Goal: Transaction & Acquisition: Book appointment/travel/reservation

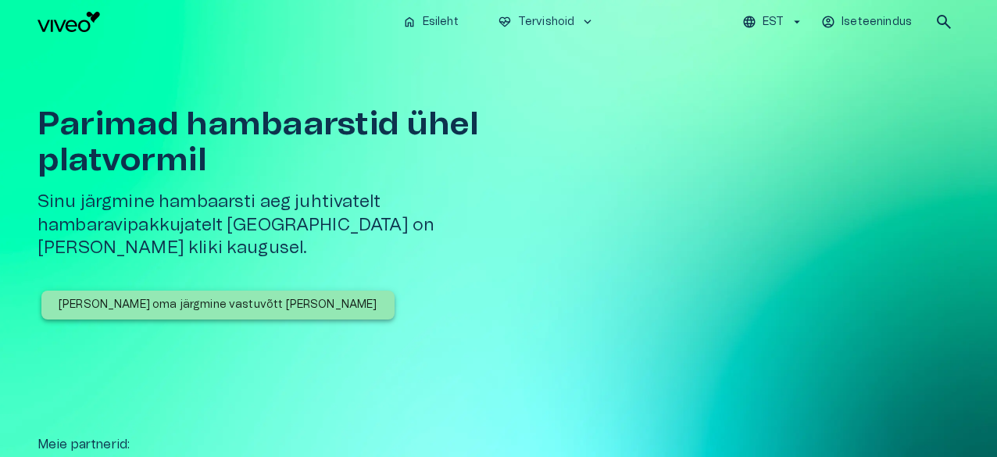
click at [155, 297] on p "[PERSON_NAME] oma järgmine vastuvõtt [PERSON_NAME]" at bounding box center [218, 305] width 319 height 16
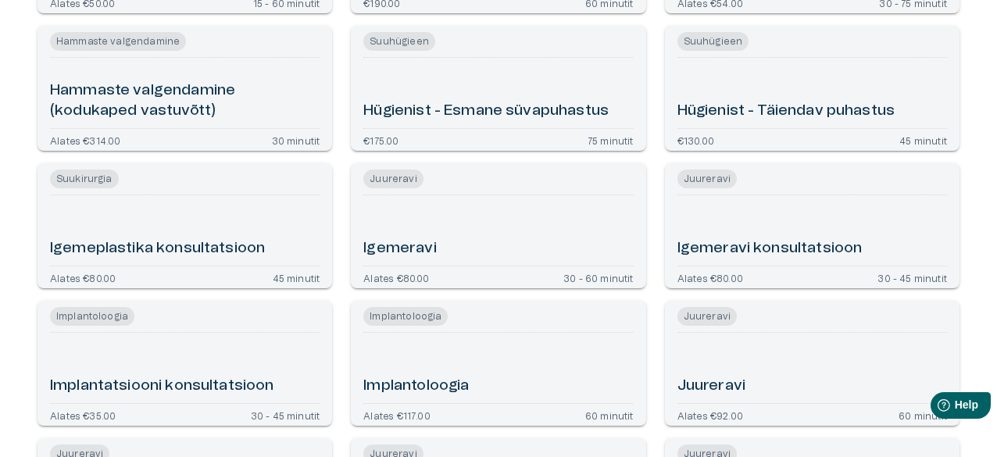
scroll to position [1640, 0]
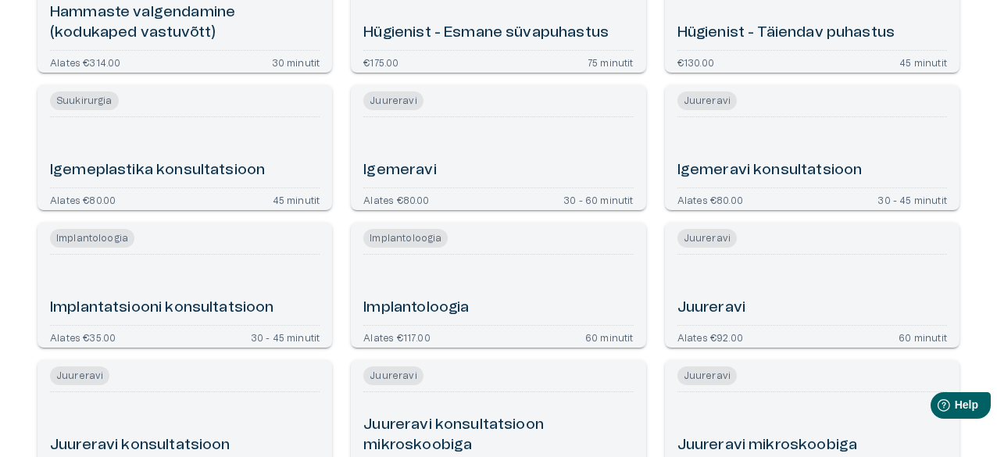
click at [426, 305] on h6 "Implantoloogia" at bounding box center [415, 308] width 105 height 21
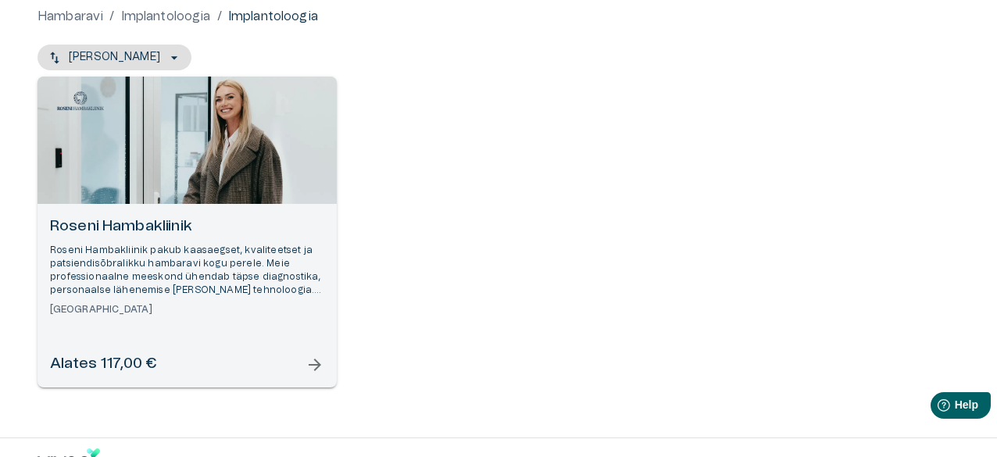
scroll to position [200, 0]
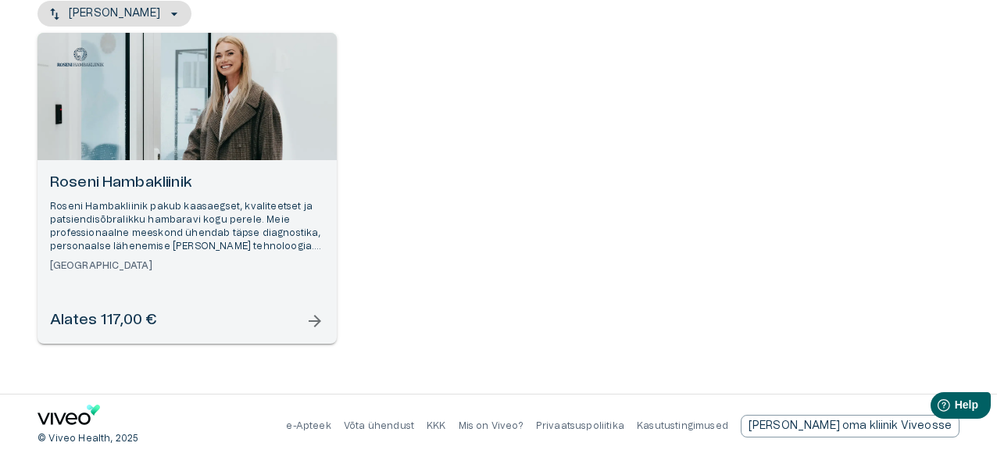
click at [319, 320] on span "arrow_forward" at bounding box center [314, 321] width 19 height 19
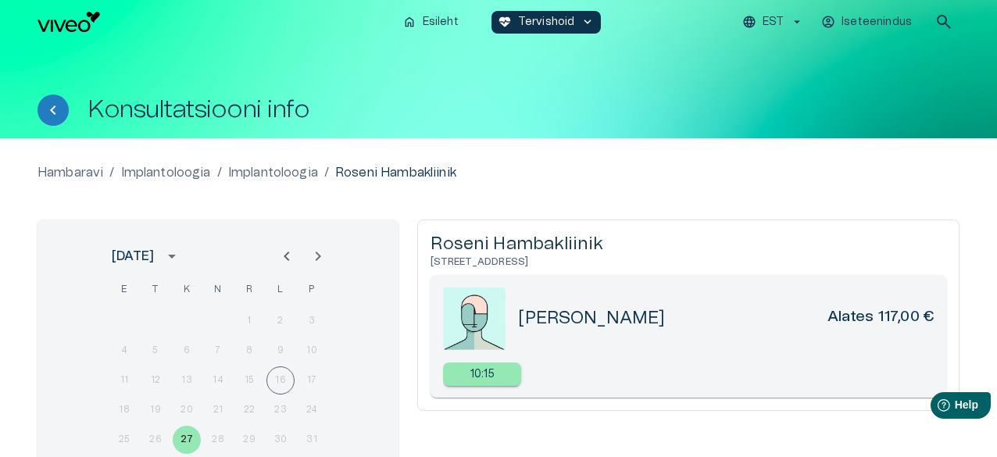
scroll to position [200, 0]
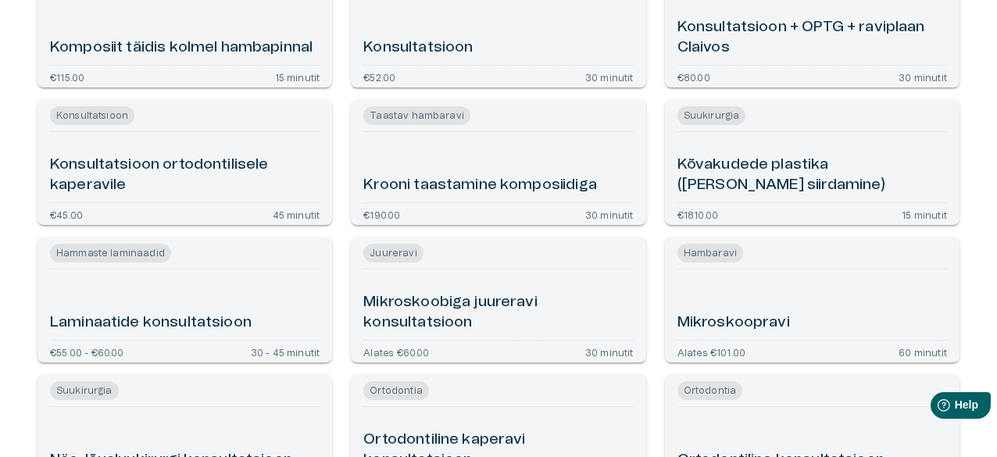
scroll to position [2685, 0]
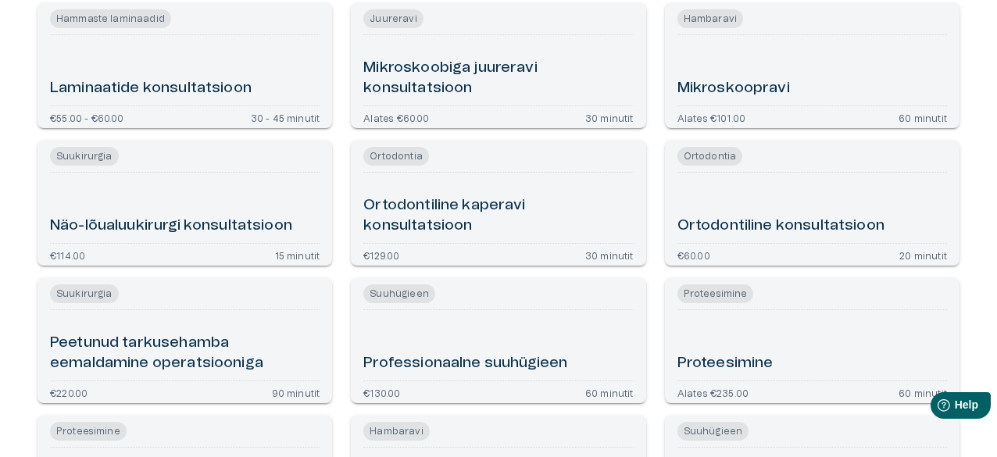
click at [204, 217] on h6 "Näo-lõualuukirurgi konsultatsioon" at bounding box center [171, 226] width 242 height 21
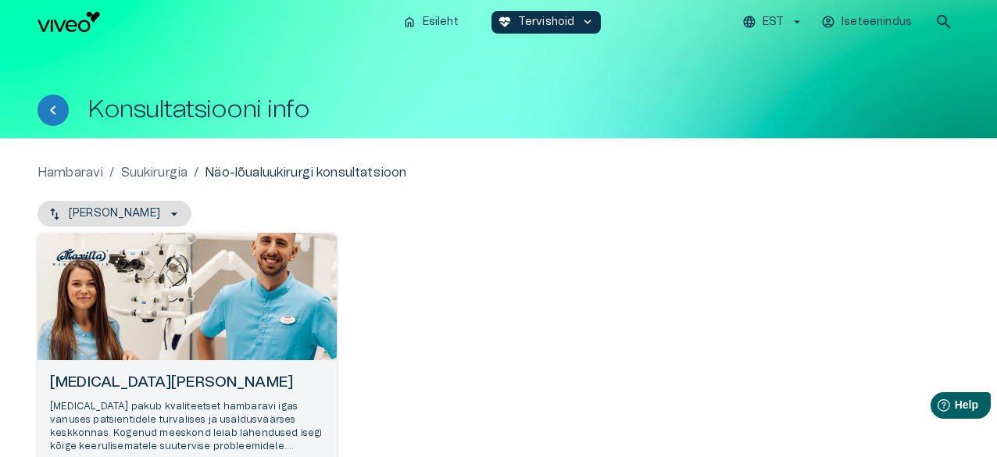
scroll to position [156, 0]
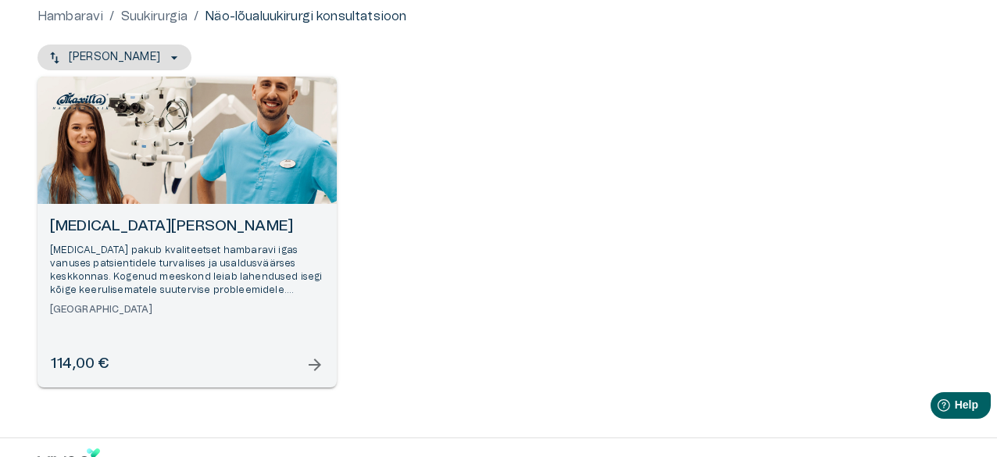
click at [318, 371] on span "arrow_forward" at bounding box center [314, 364] width 19 height 19
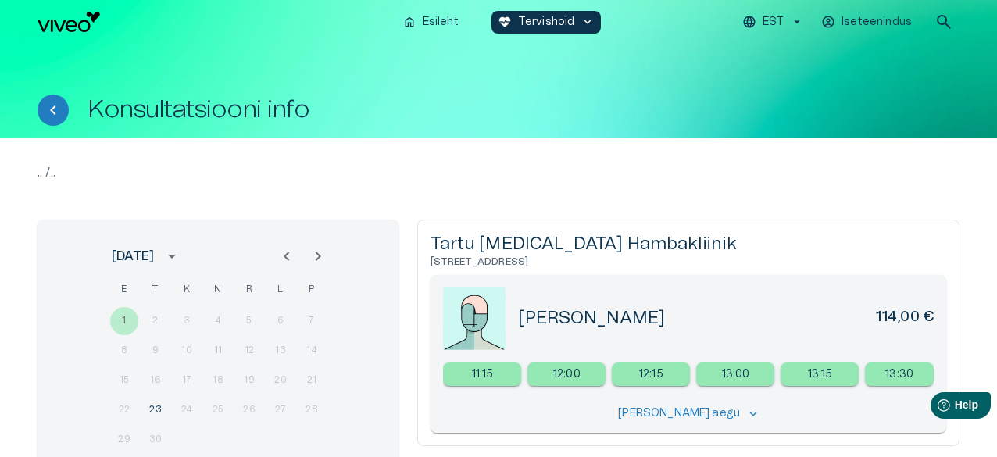
scroll to position [156, 0]
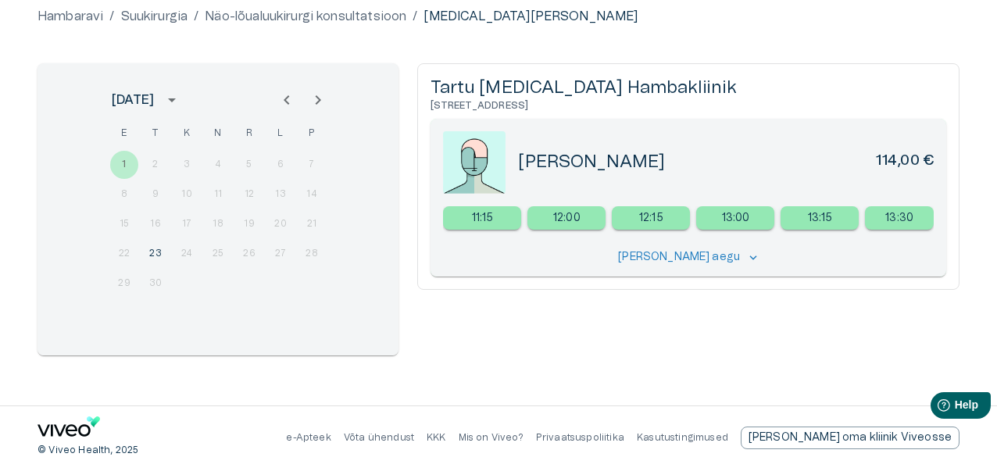
scroll to position [200, 0]
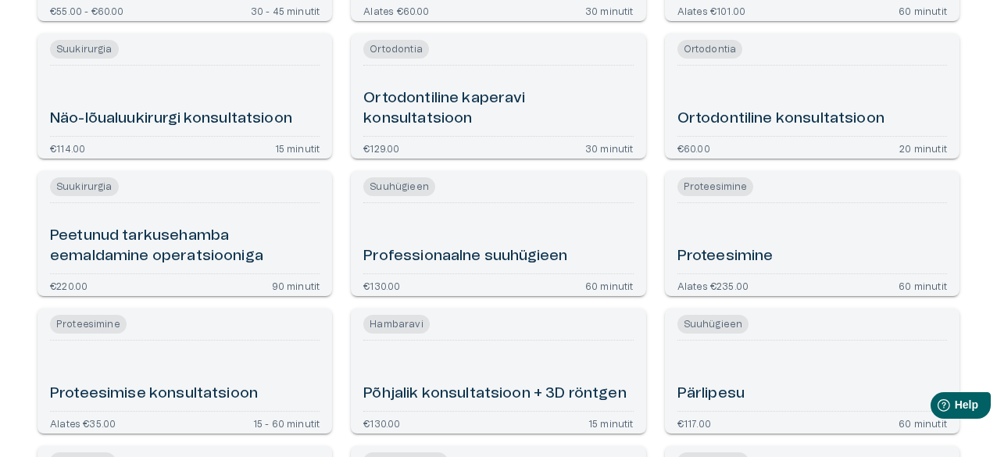
scroll to position [3026, 0]
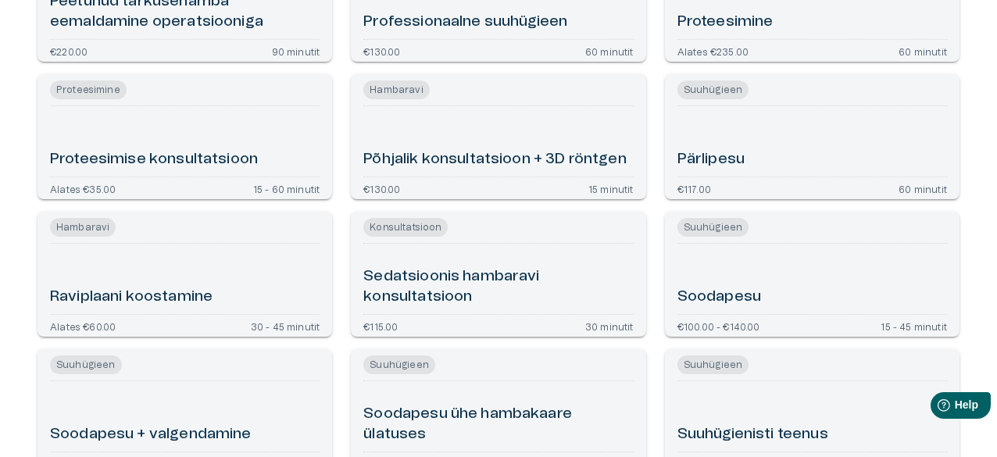
click at [734, 292] on h6 "Soodapesu" at bounding box center [719, 297] width 84 height 21
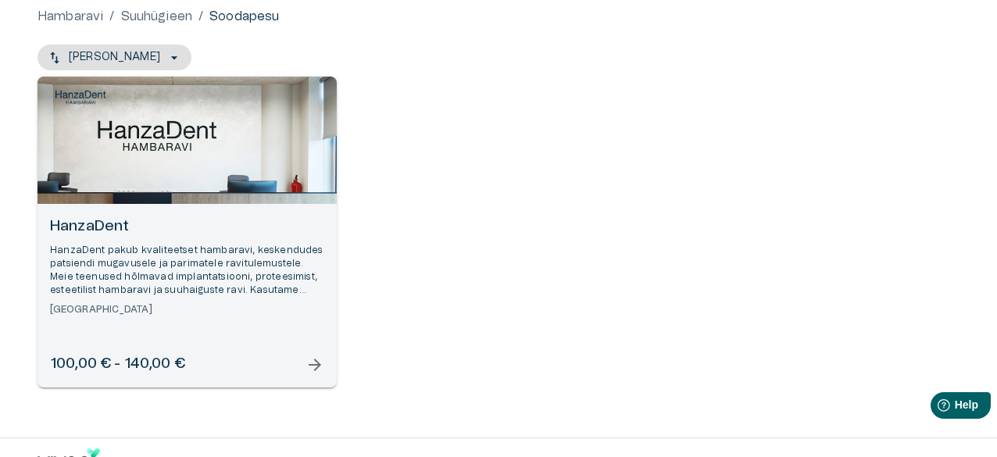
scroll to position [200, 0]
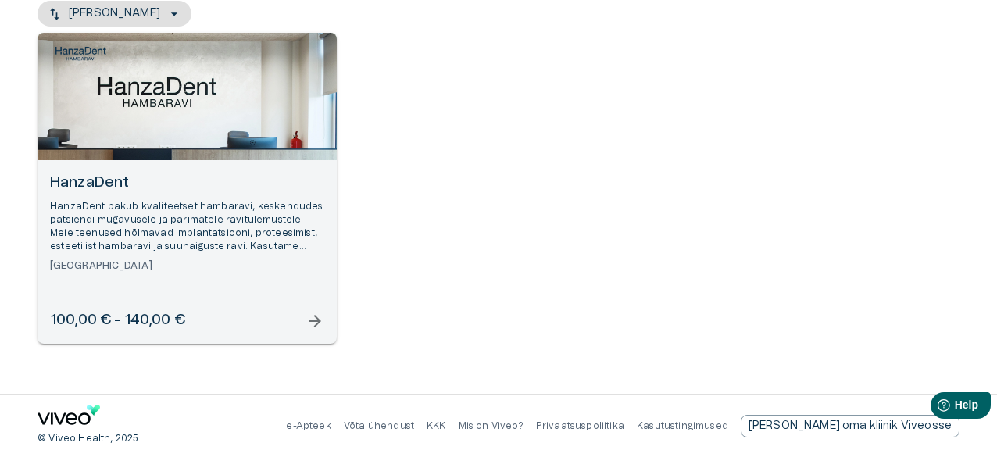
click at [317, 319] on span "arrow_forward" at bounding box center [314, 321] width 19 height 19
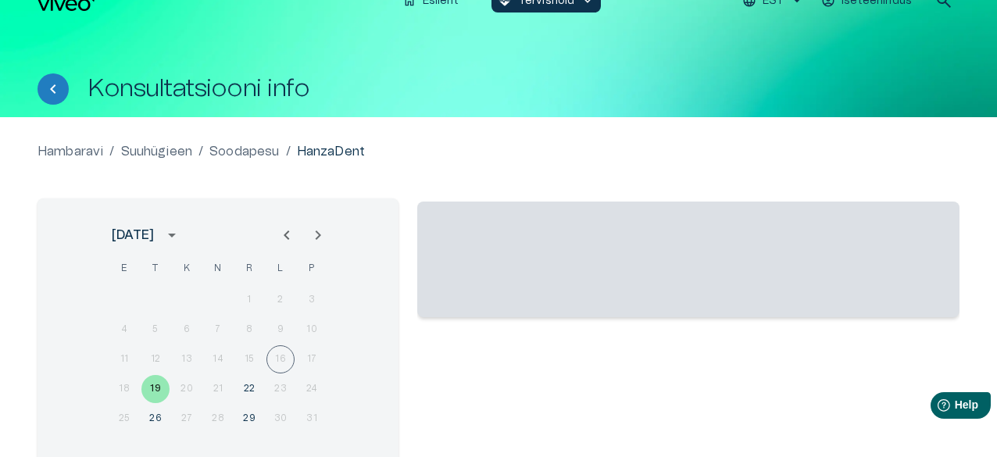
scroll to position [168, 0]
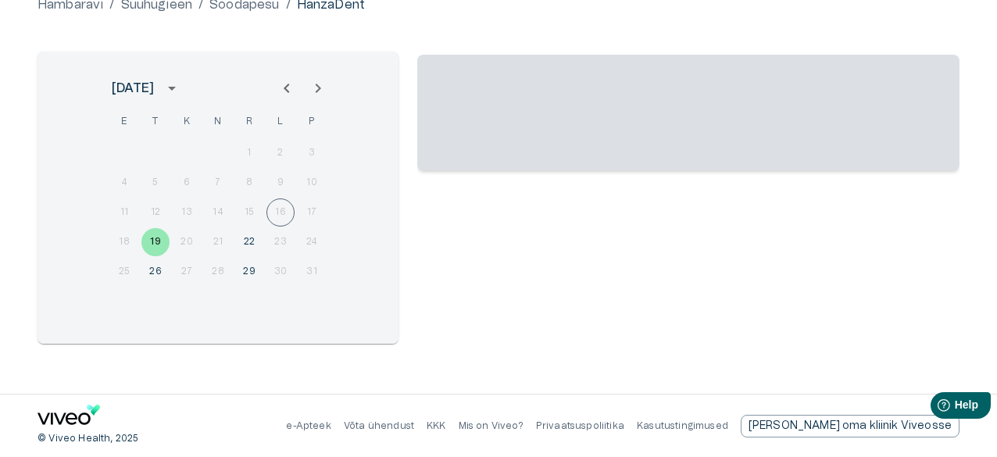
click at [568, 318] on div "‌" at bounding box center [688, 198] width 542 height 292
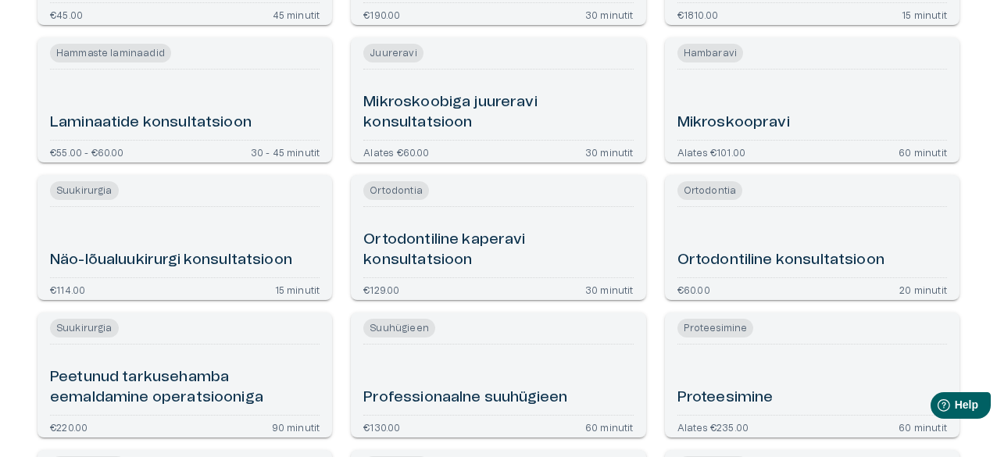
scroll to position [2260, 0]
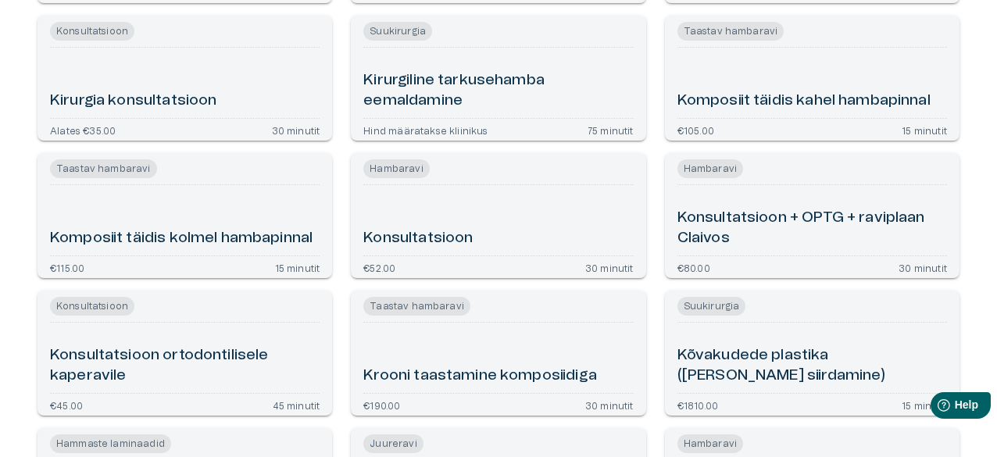
click at [443, 237] on h6 "Konsultatsioon" at bounding box center [417, 238] width 109 height 21
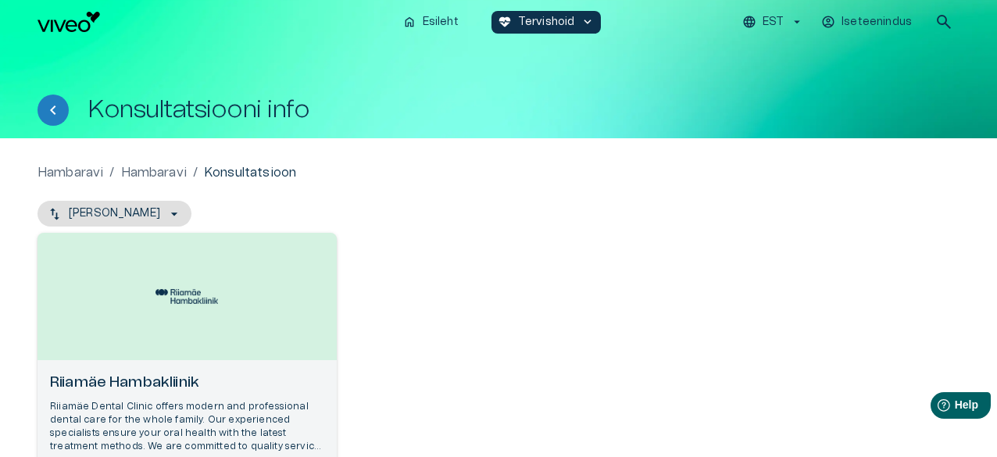
scroll to position [156, 0]
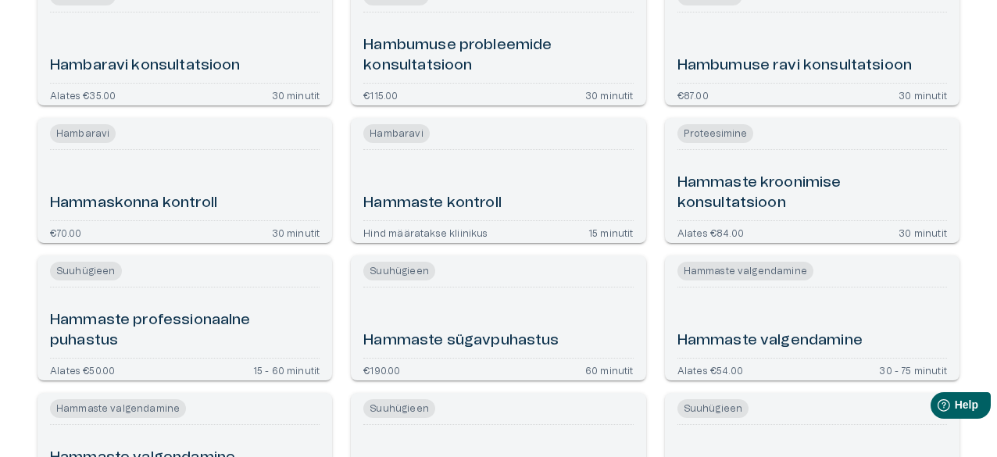
scroll to position [1039, 0]
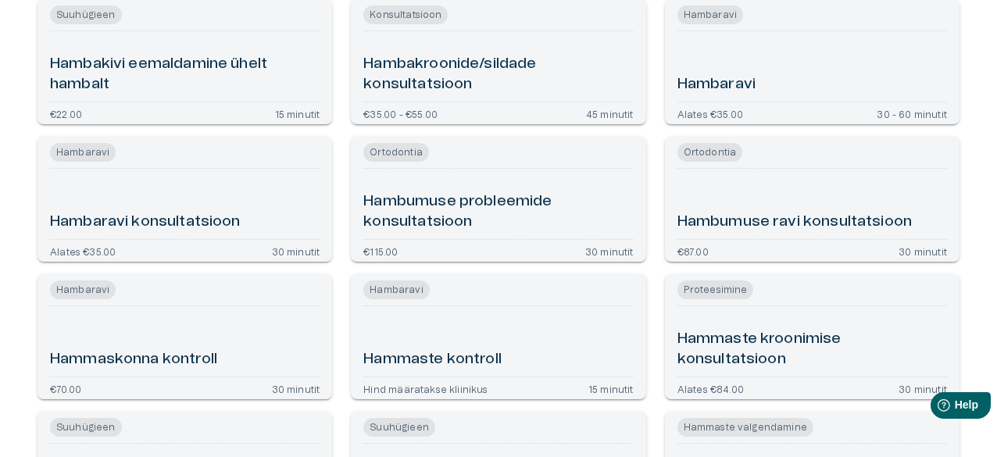
click at [198, 61] on h6 "Hambakivi eemaldamine ühelt hambalt" at bounding box center [184, 74] width 269 height 41
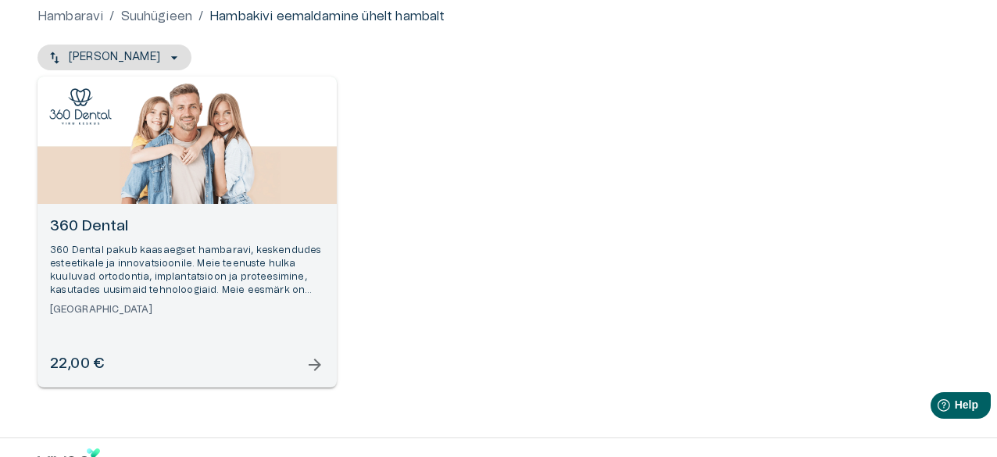
scroll to position [200, 0]
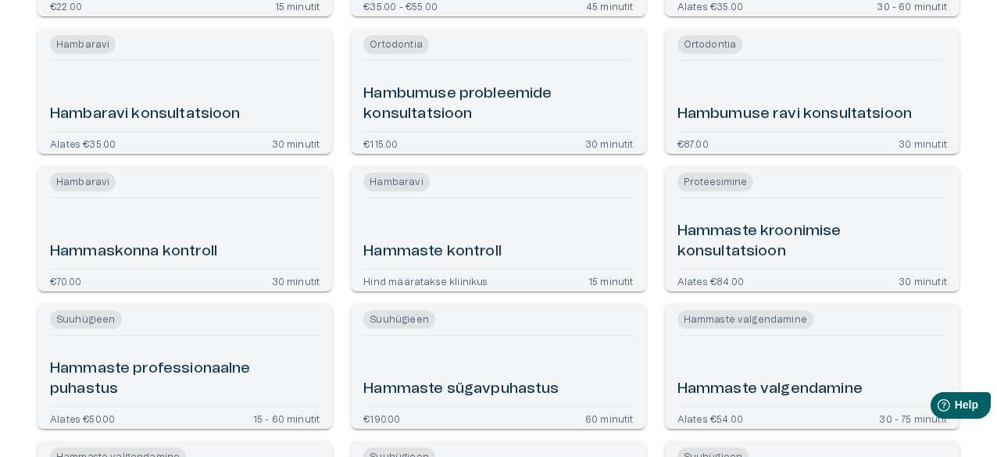
scroll to position [1069, 0]
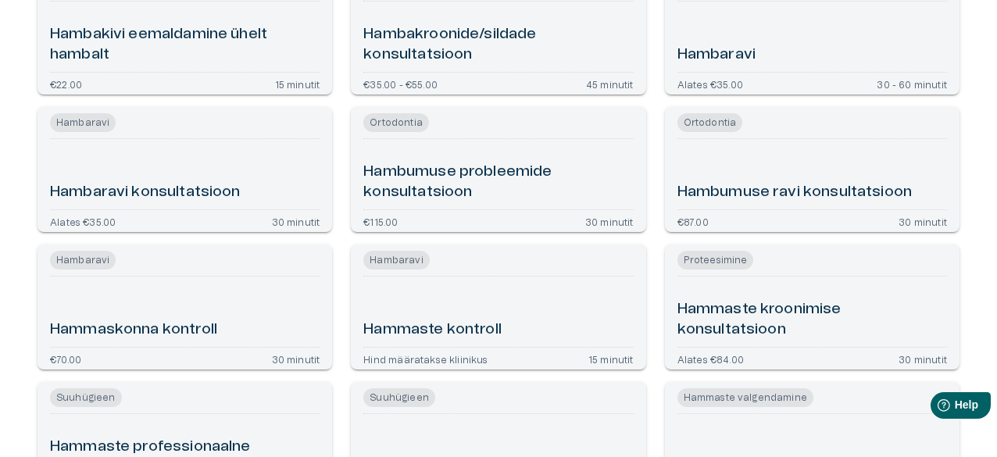
click at [731, 49] on h6 "Hambaravi" at bounding box center [716, 55] width 78 height 21
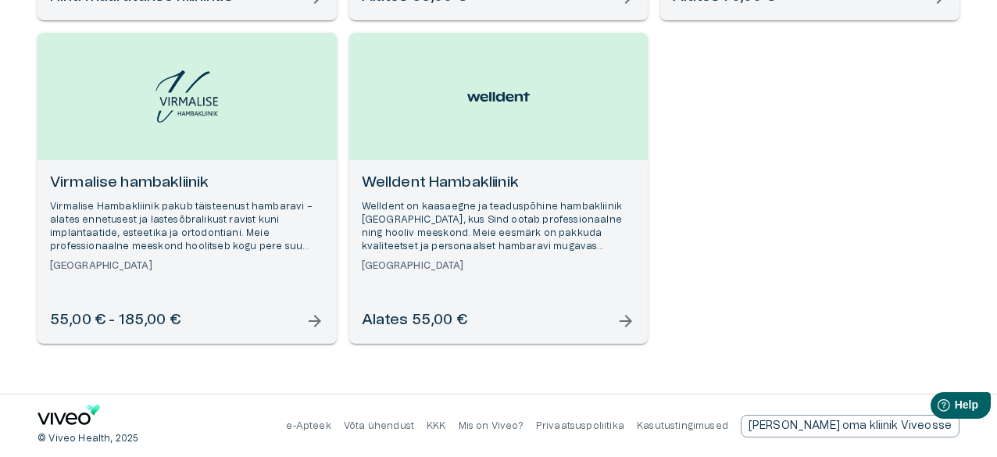
scroll to position [1259, 0]
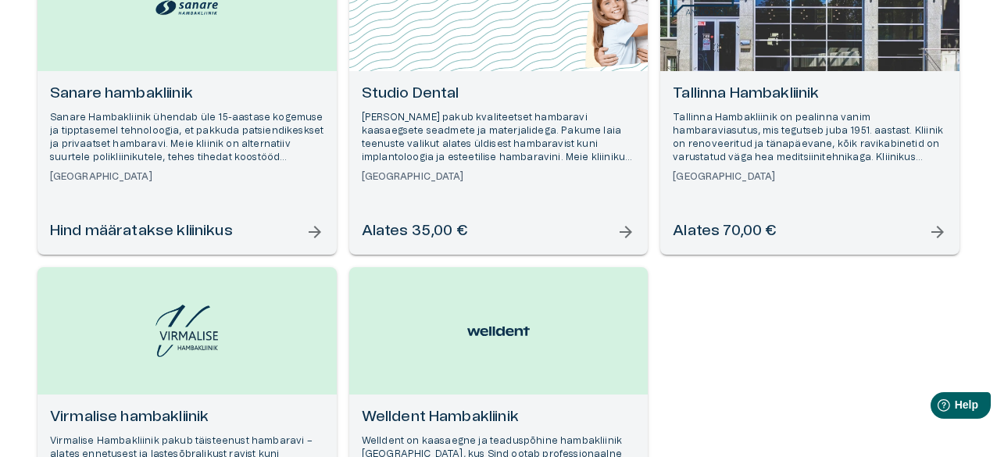
click at [939, 232] on span "arrow_forward" at bounding box center [937, 232] width 19 height 19
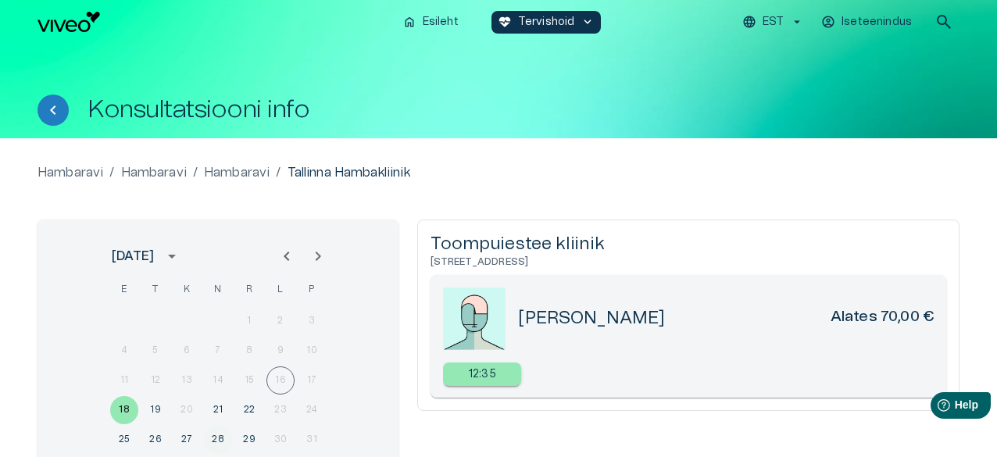
scroll to position [78, 0]
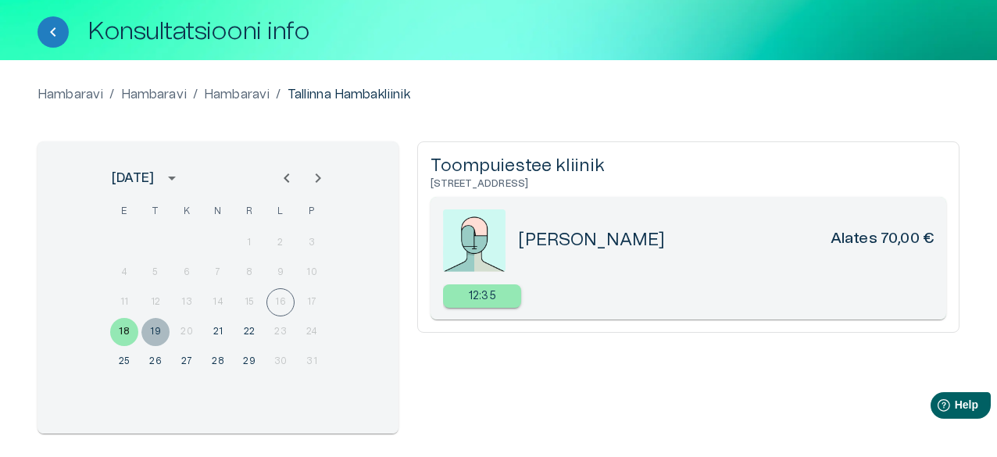
click at [153, 326] on button "19" at bounding box center [155, 332] width 28 height 28
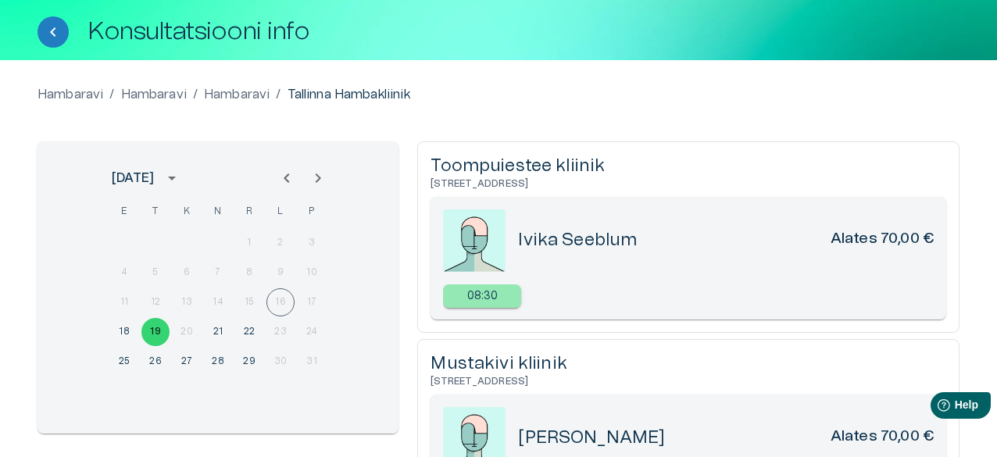
scroll to position [0, 0]
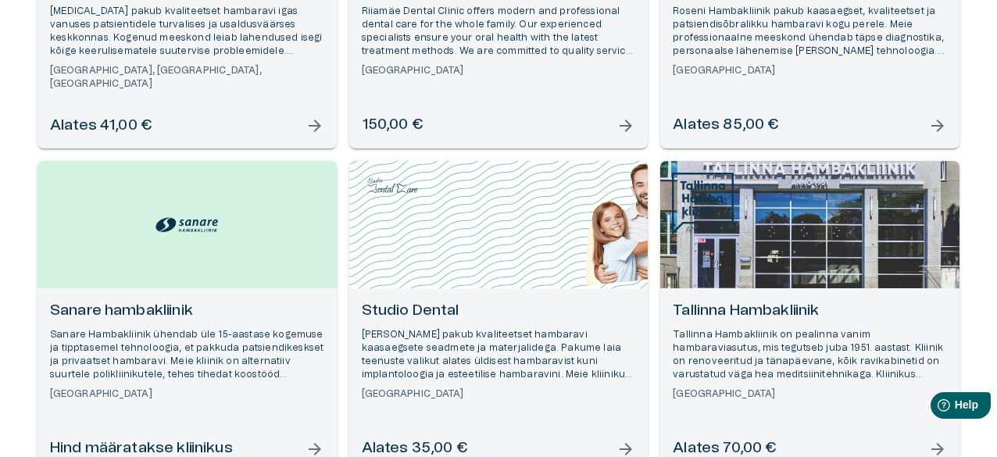
scroll to position [808, 0]
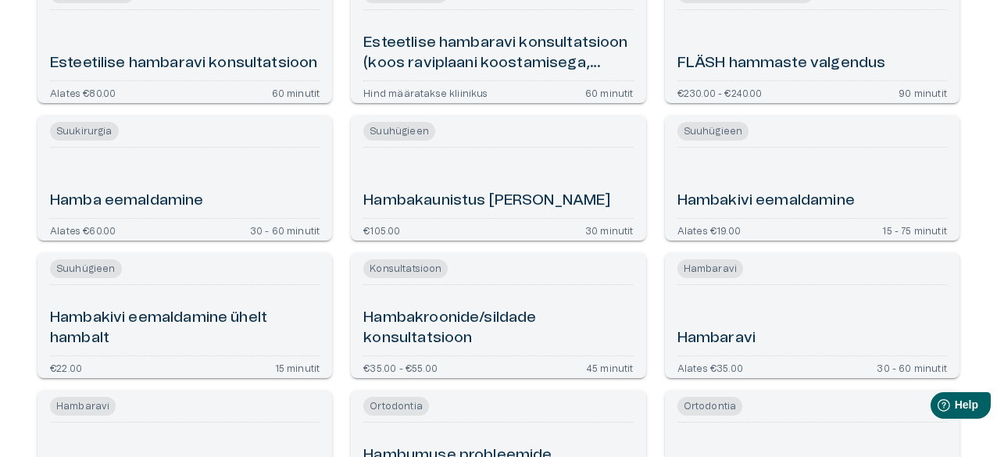
scroll to position [551, 0]
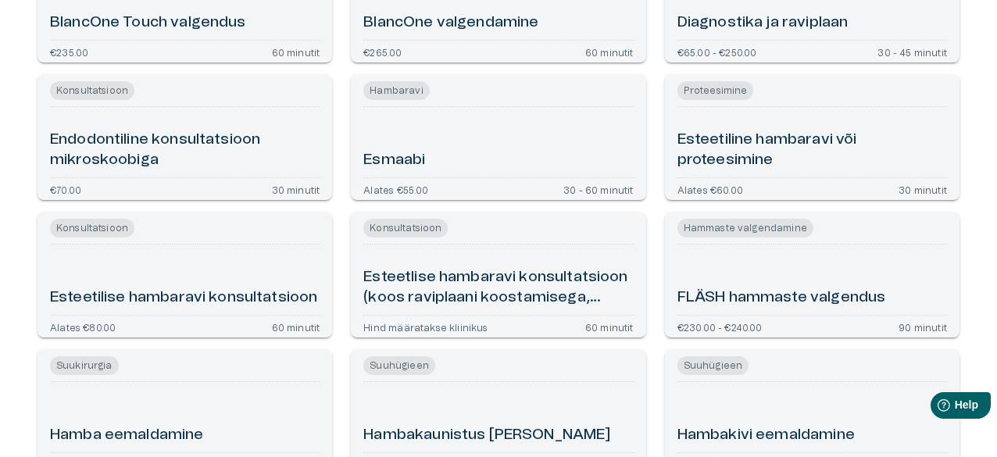
click at [408, 152] on h6 "Esmaabi" at bounding box center [394, 160] width 62 height 21
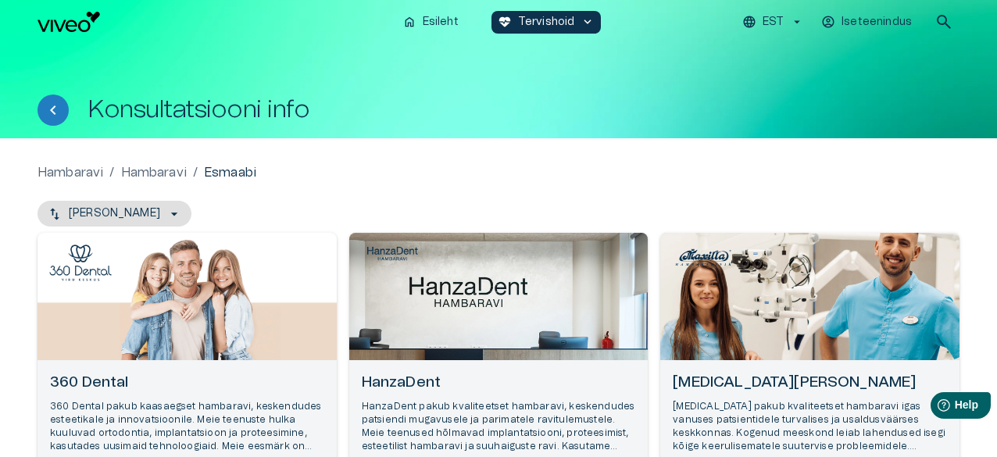
scroll to position [234, 0]
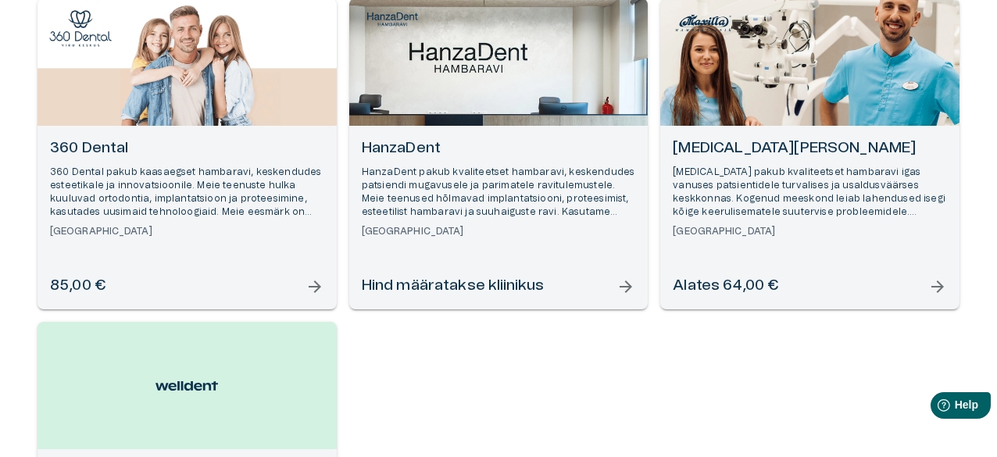
click at [617, 280] on span "arrow_forward" at bounding box center [625, 286] width 19 height 19
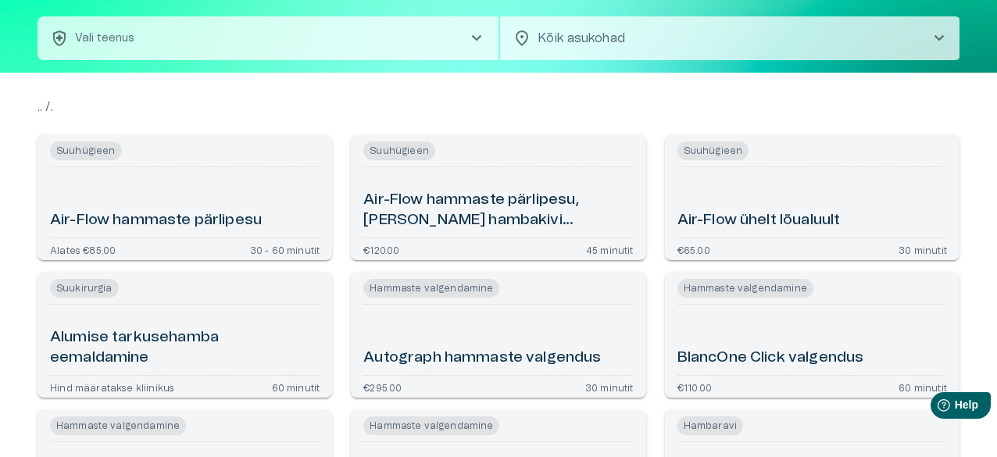
scroll to position [658, 0]
